Goal: Task Accomplishment & Management: Complete application form

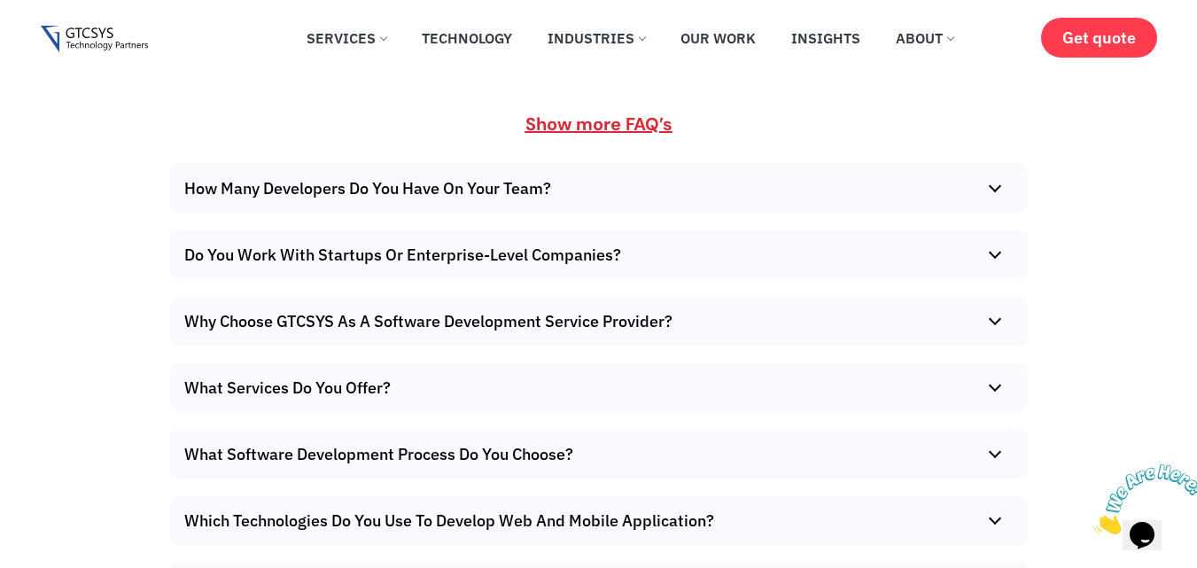
scroll to position [10393, 0]
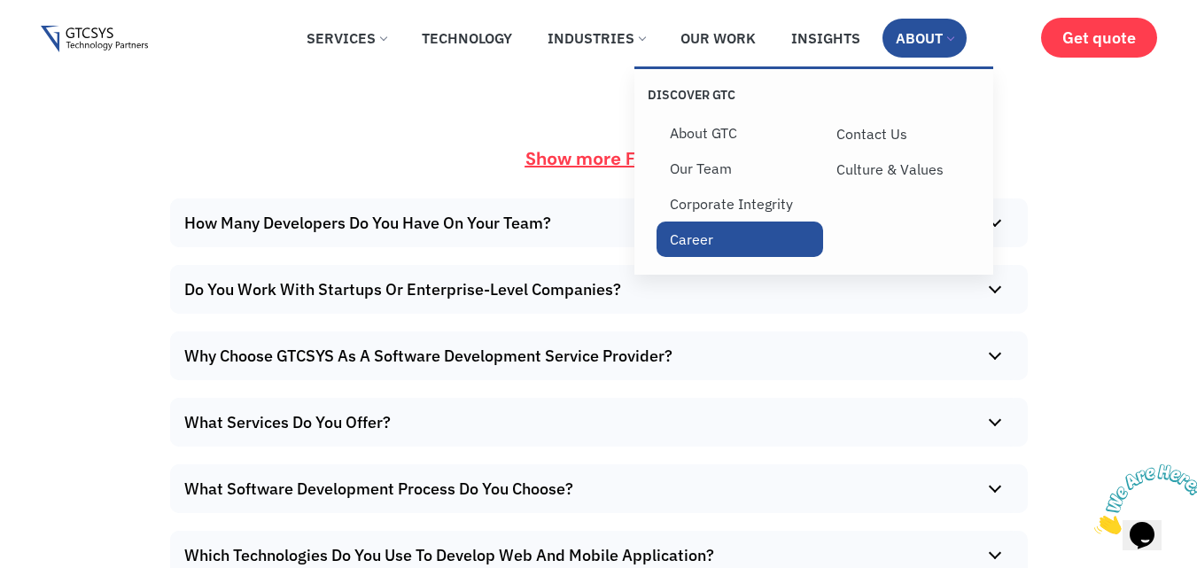
click at [674, 246] on link "Career" at bounding box center [740, 239] width 167 height 35
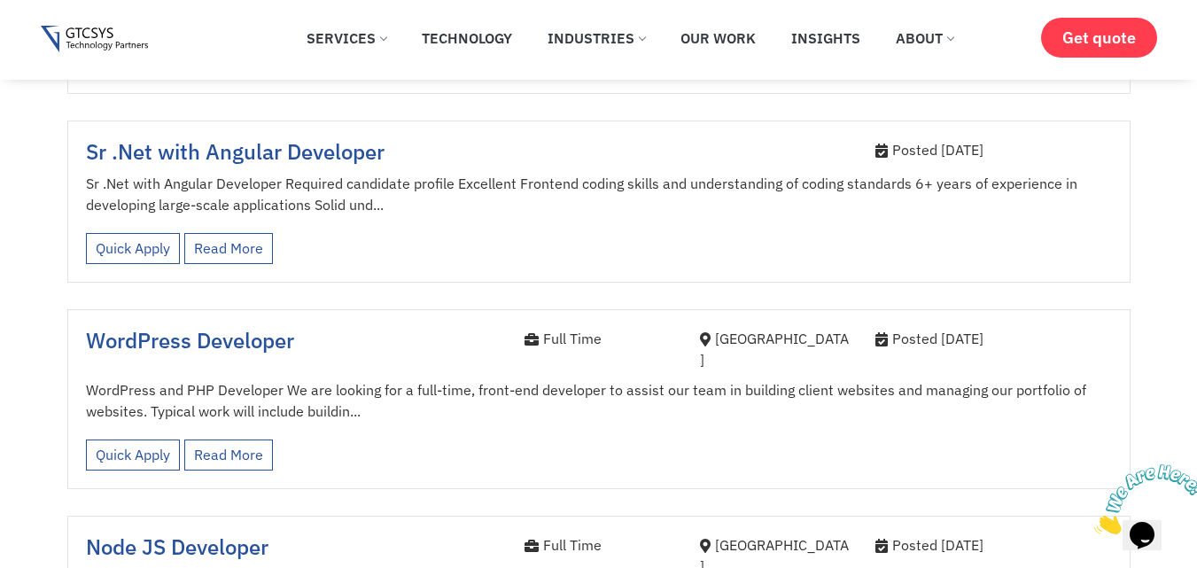
scroll to position [2712, 0]
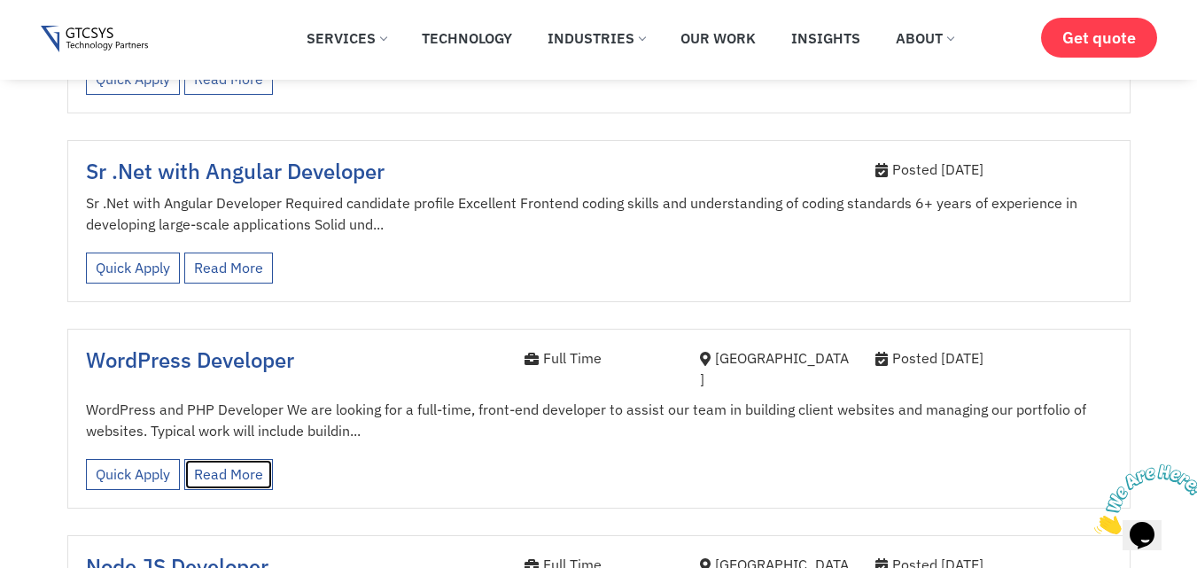
click at [214, 459] on link "Read More" at bounding box center [228, 474] width 89 height 31
